Goal: Information Seeking & Learning: Check status

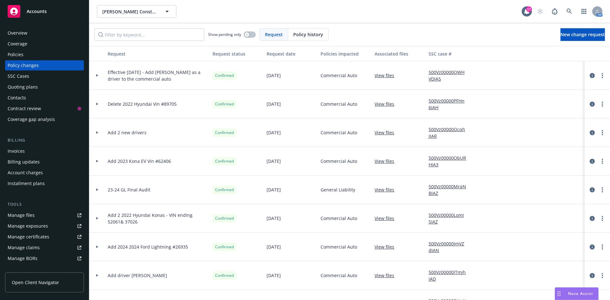
click at [34, 89] on div "Quoting plans" at bounding box center [23, 87] width 30 height 10
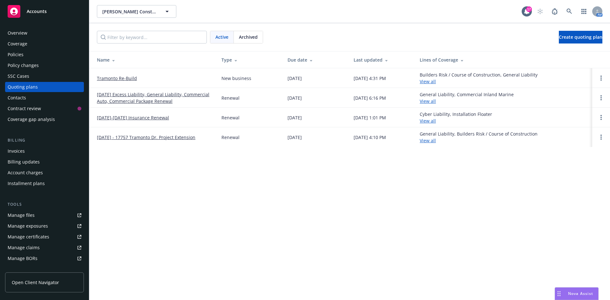
click at [148, 117] on link "[DATE]-[DATE] Insurance Renewal" at bounding box center [133, 117] width 72 height 7
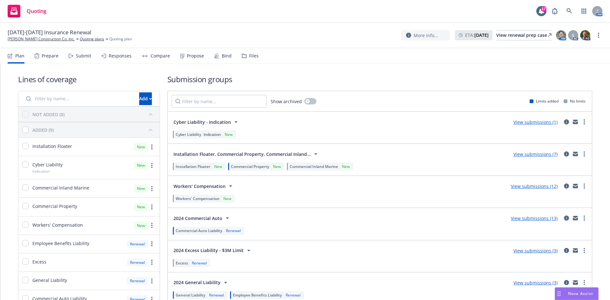
click at [529, 218] on link "View submissions (13)" at bounding box center [533, 218] width 47 height 6
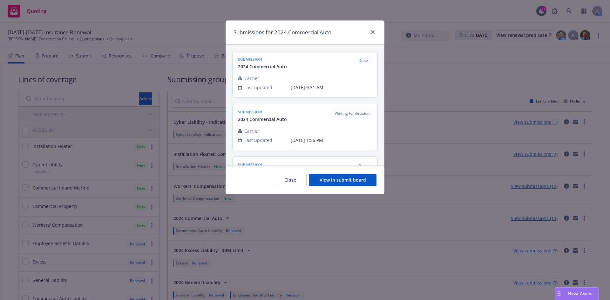
click at [337, 183] on button "View in submit board" at bounding box center [342, 180] width 67 height 13
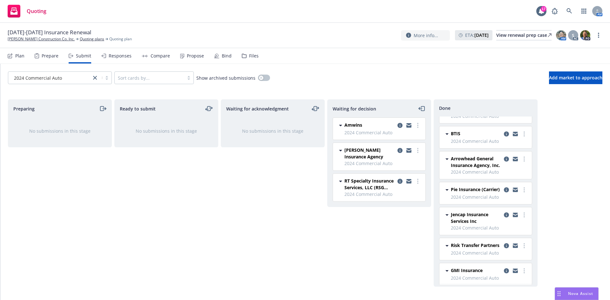
scroll to position [95, 0]
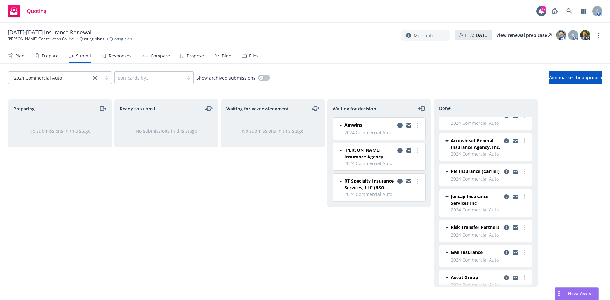
click at [503, 230] on icon "copy logging email" at bounding box center [505, 227] width 5 height 5
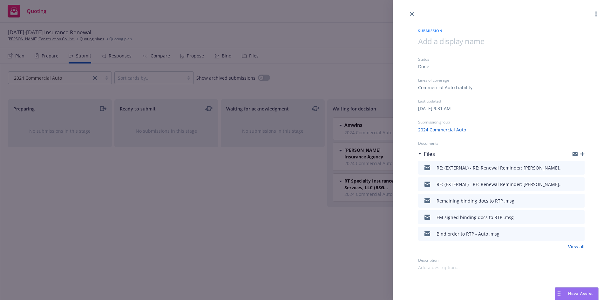
click at [572, 247] on link "View all" at bounding box center [576, 246] width 17 height 7
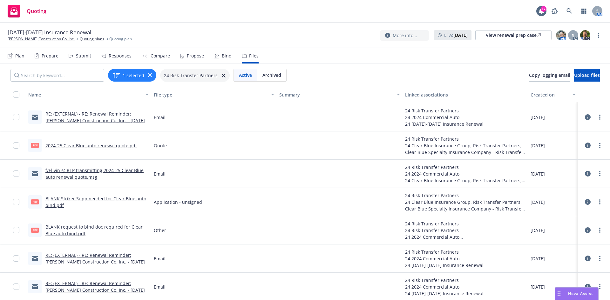
scroll to position [268, 0]
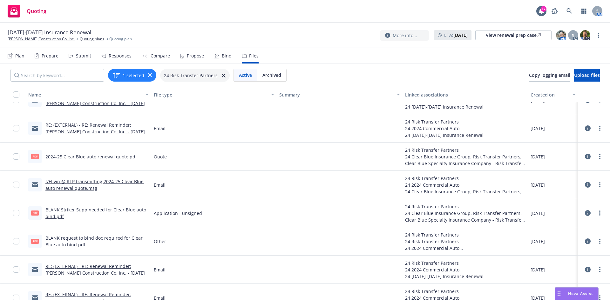
click at [86, 124] on link "RE: (EXTERNAL) - RE: Renewal Reminder: [PERSON_NAME] Construction Co. Inc. - [D…" at bounding box center [94, 128] width 99 height 13
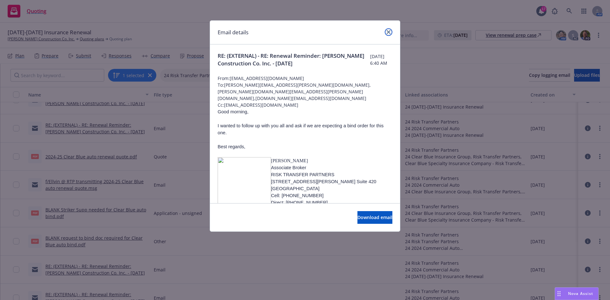
click at [391, 33] on link "close" at bounding box center [388, 32] width 8 height 8
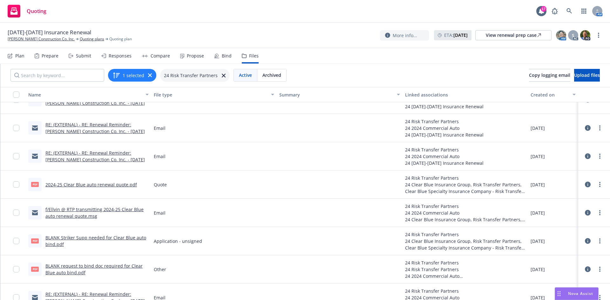
scroll to position [173, 0]
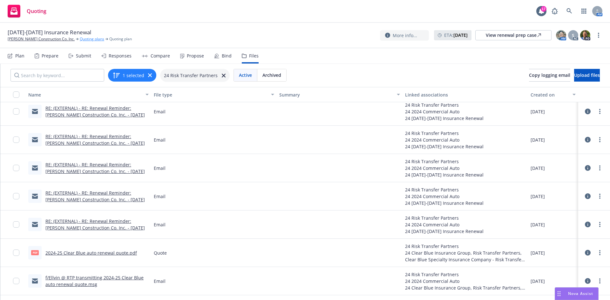
click at [89, 38] on link "Quoting plans" at bounding box center [92, 39] width 24 height 6
